Goal: Consume media (video, audio): Consume media (video, audio)

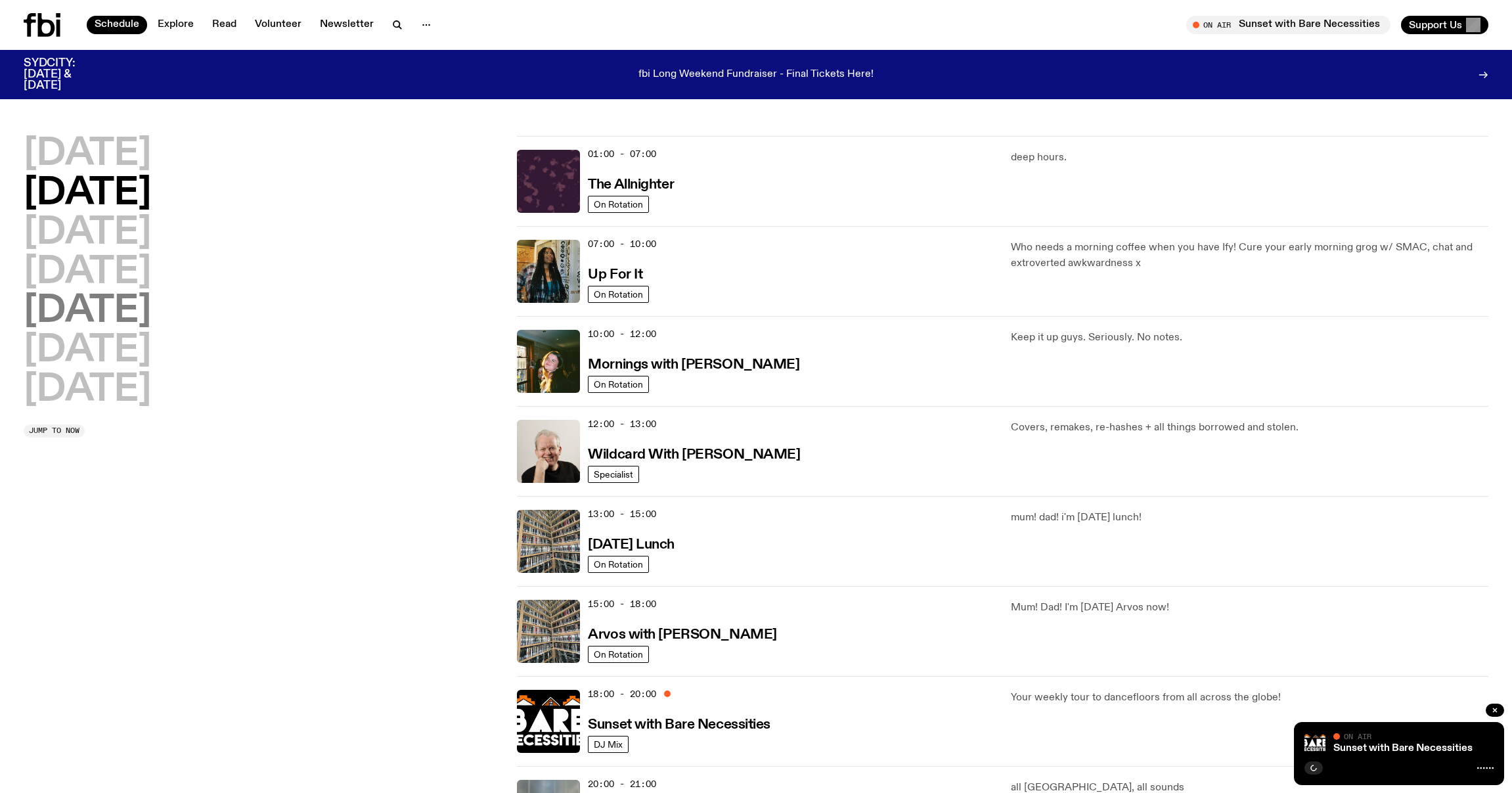
click at [110, 311] on h2 "[DATE]" at bounding box center [87, 311] width 128 height 37
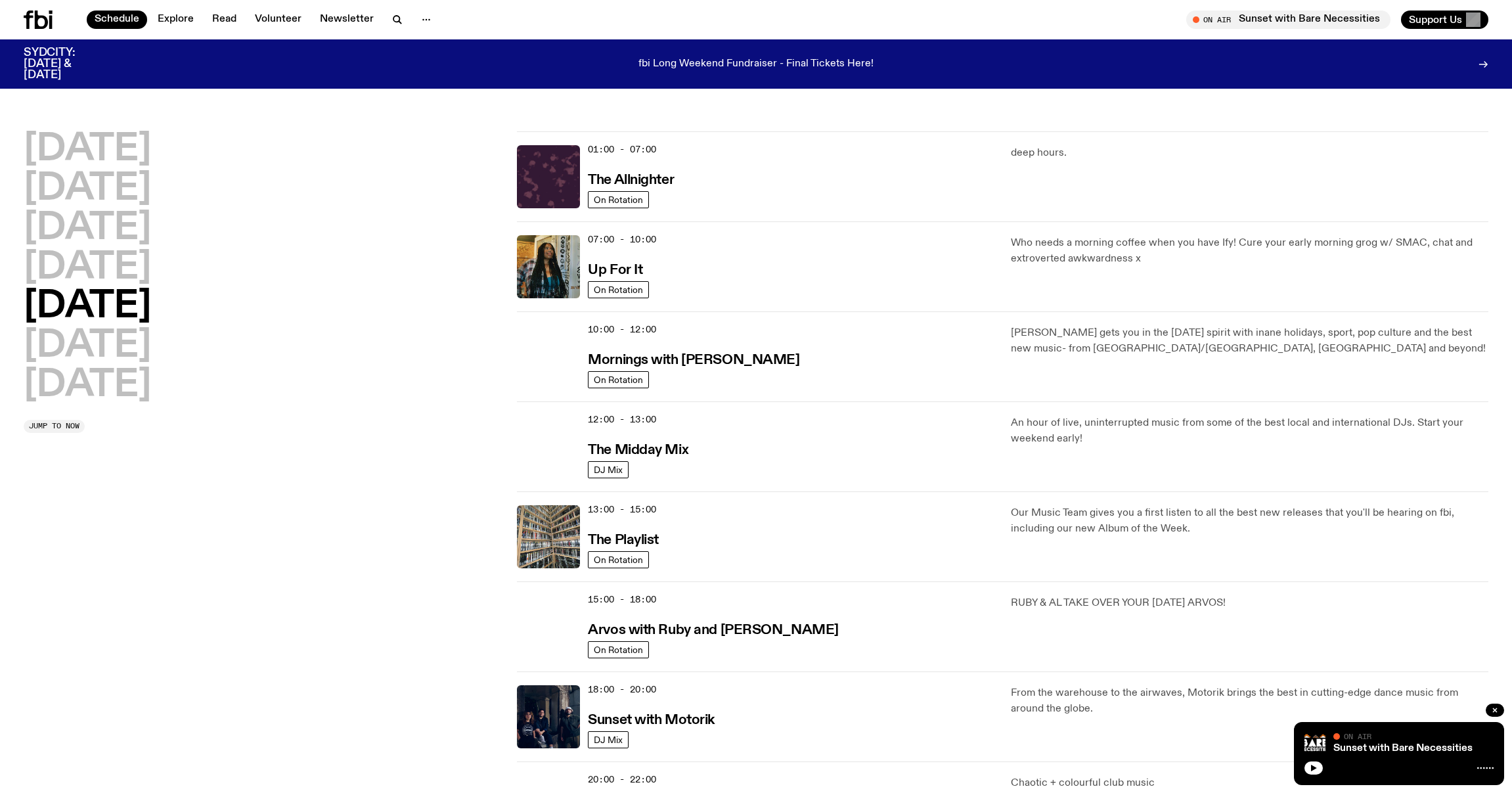
scroll to position [37, 0]
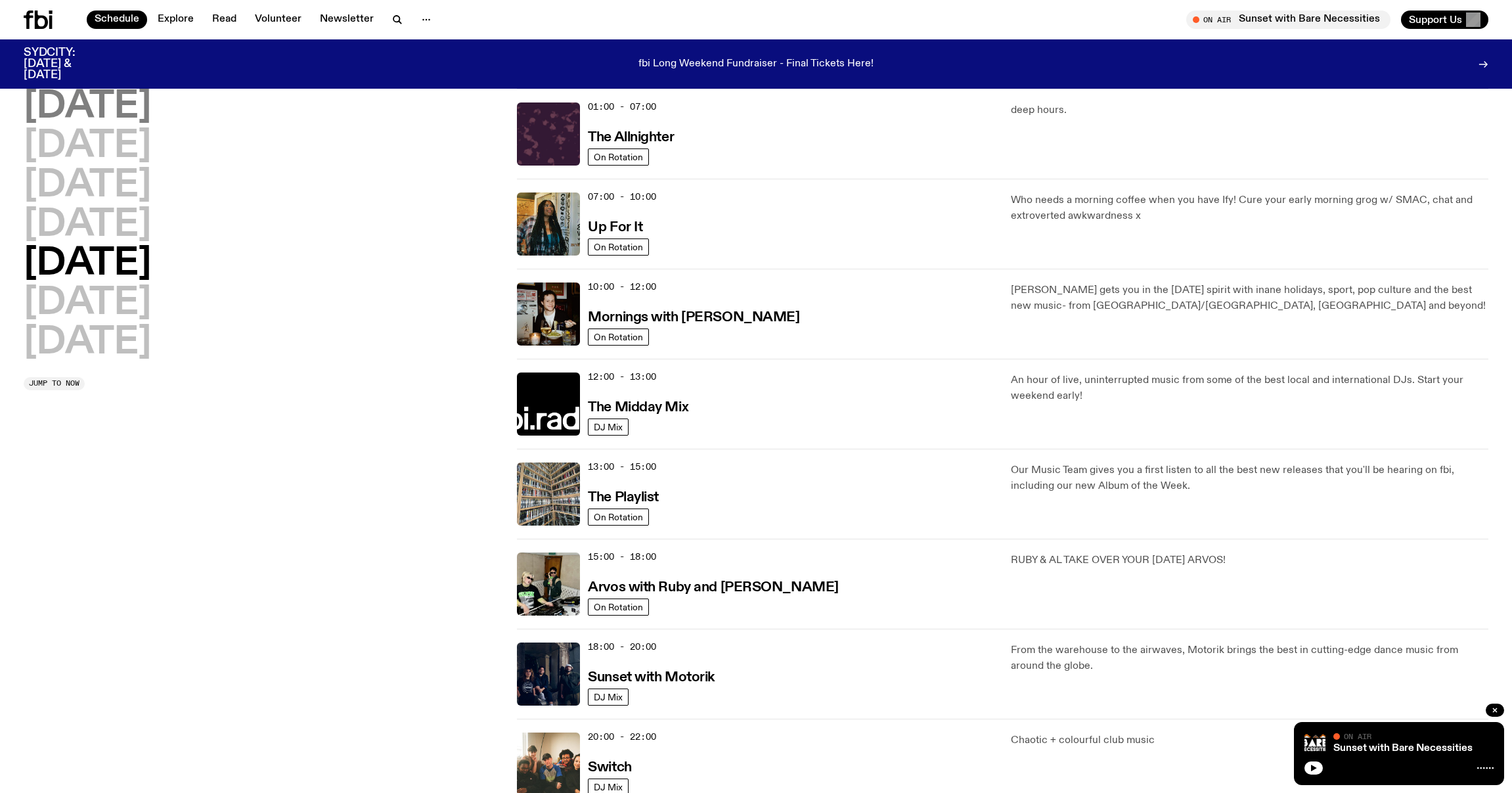
click at [102, 110] on h2 "[DATE]" at bounding box center [87, 107] width 128 height 37
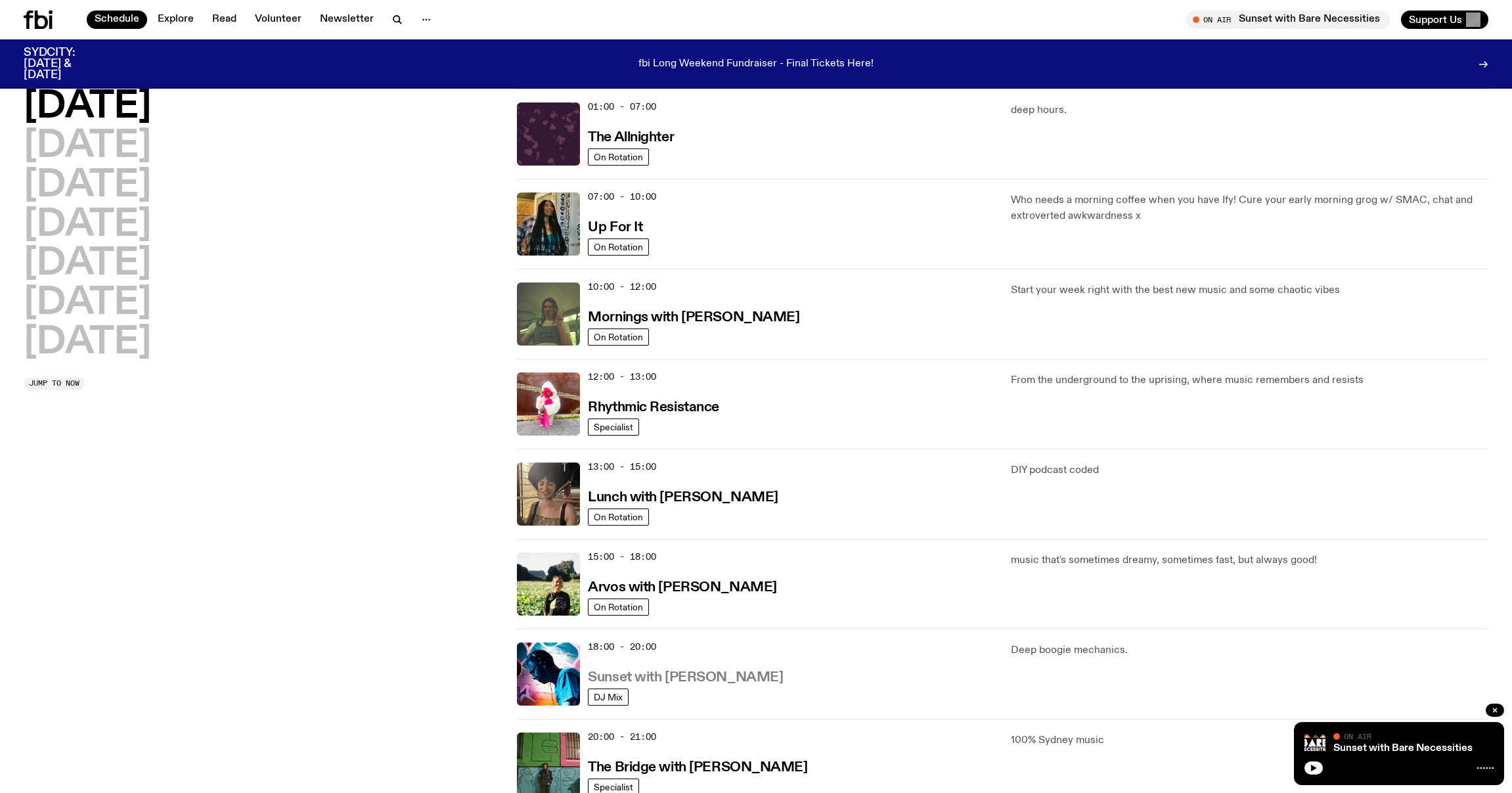
click at [744, 680] on h3 "Sunset with [PERSON_NAME]" at bounding box center [685, 678] width 195 height 14
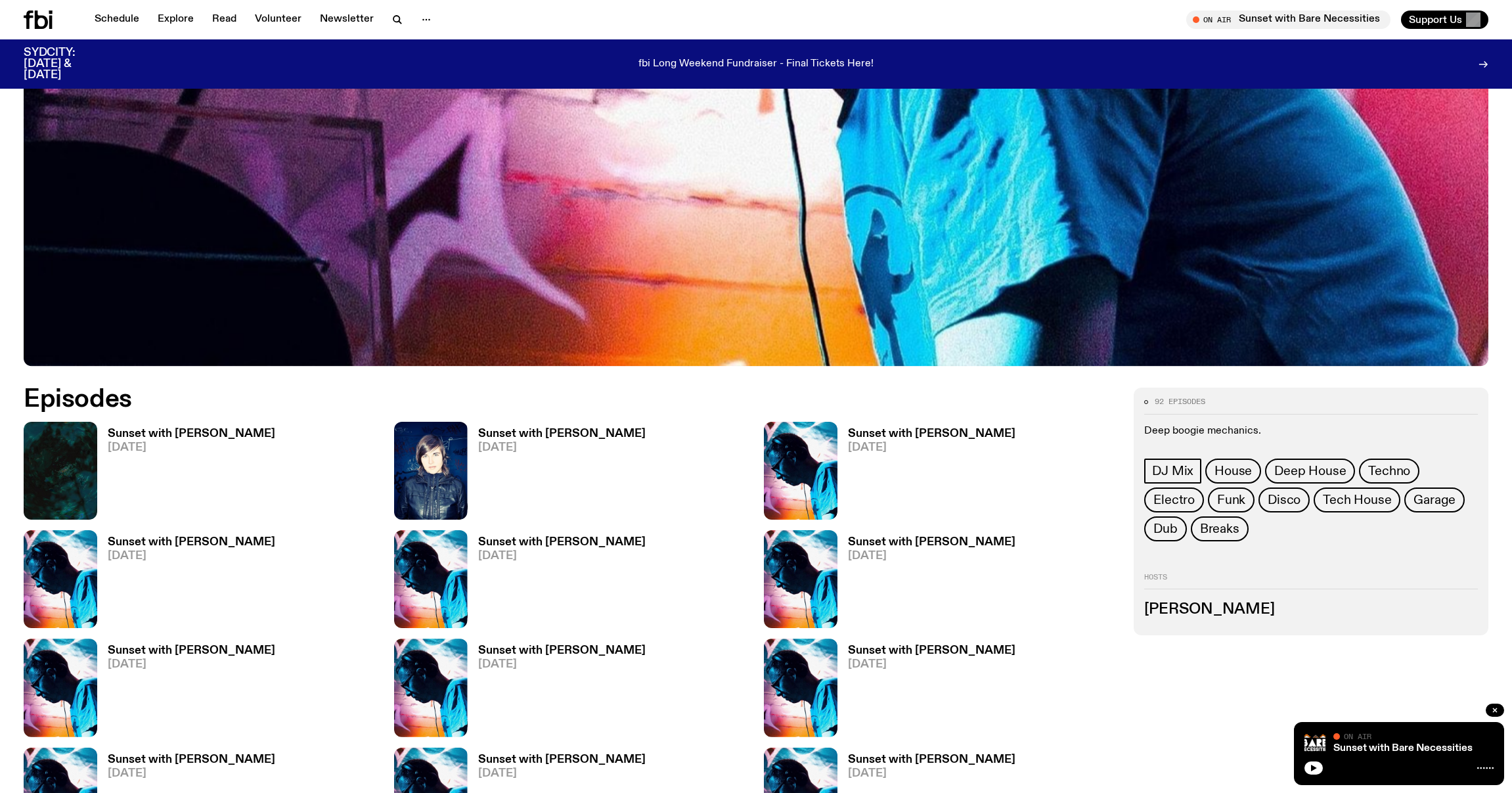
scroll to position [658, 0]
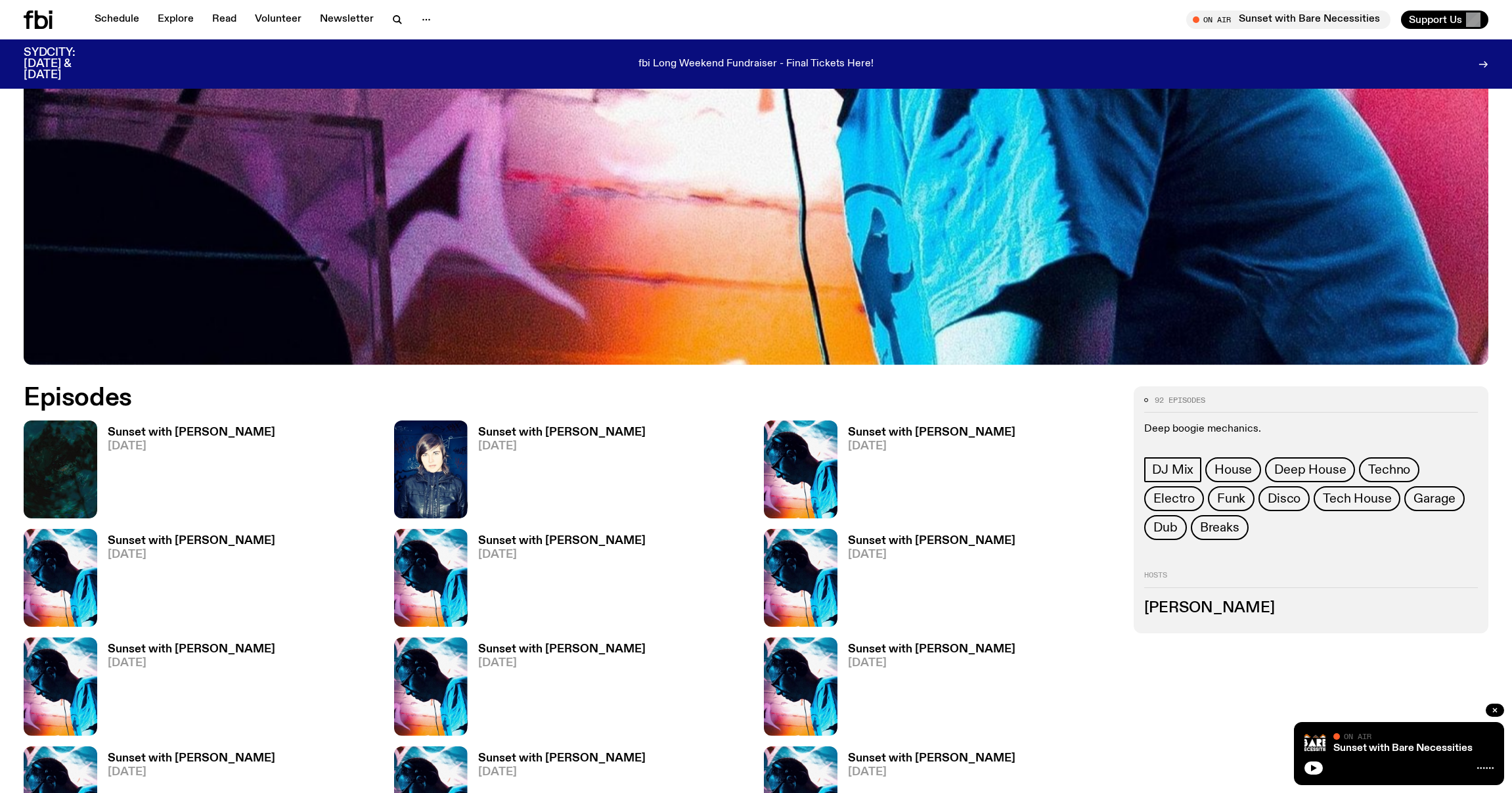
click at [205, 428] on h3 "Sunset with [PERSON_NAME]" at bounding box center [192, 433] width 168 height 11
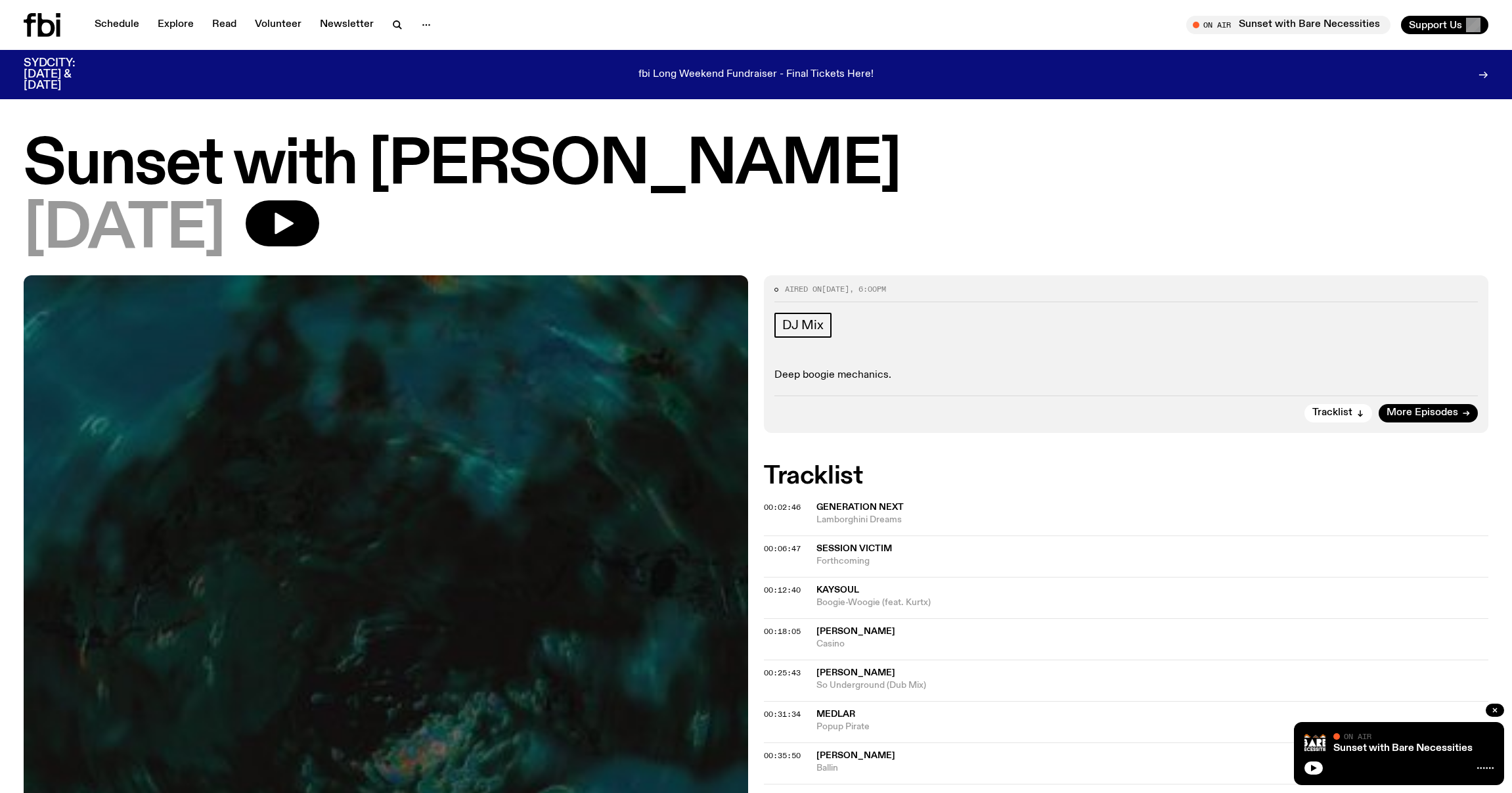
click at [295, 213] on icon "button" at bounding box center [283, 223] width 27 height 27
